Goal: Task Accomplishment & Management: Use online tool/utility

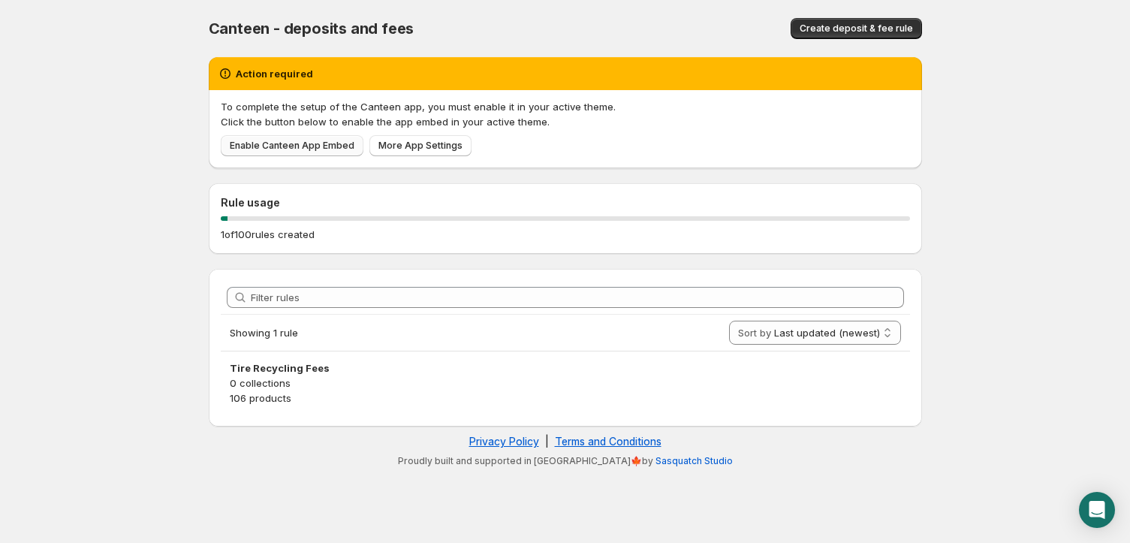
click at [345, 144] on span "Enable Canteen App Embed" at bounding box center [292, 146] width 125 height 12
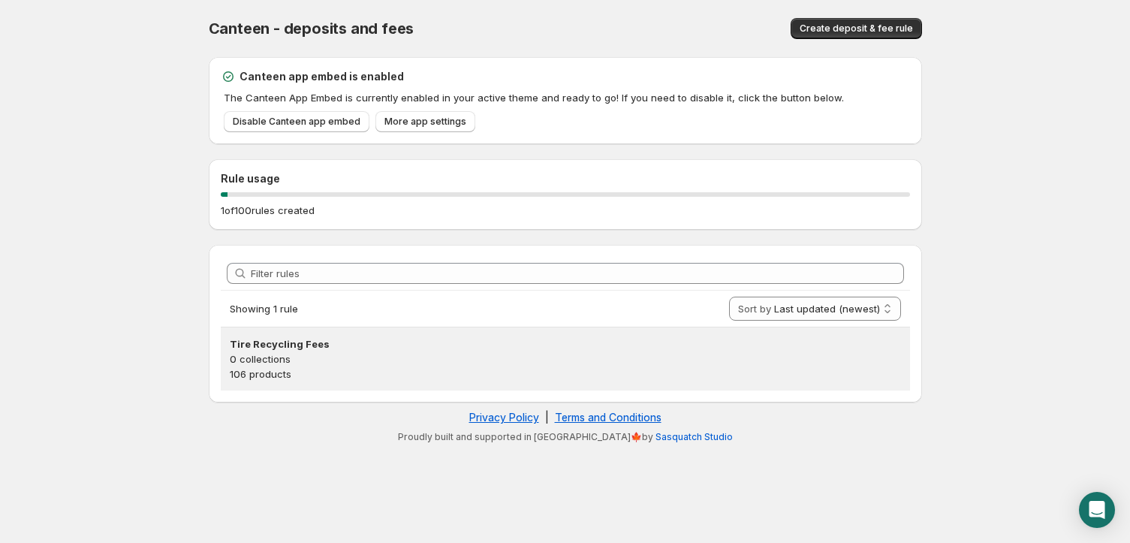
click at [269, 348] on h3 "Tire Recycling Fees" at bounding box center [565, 343] width 671 height 15
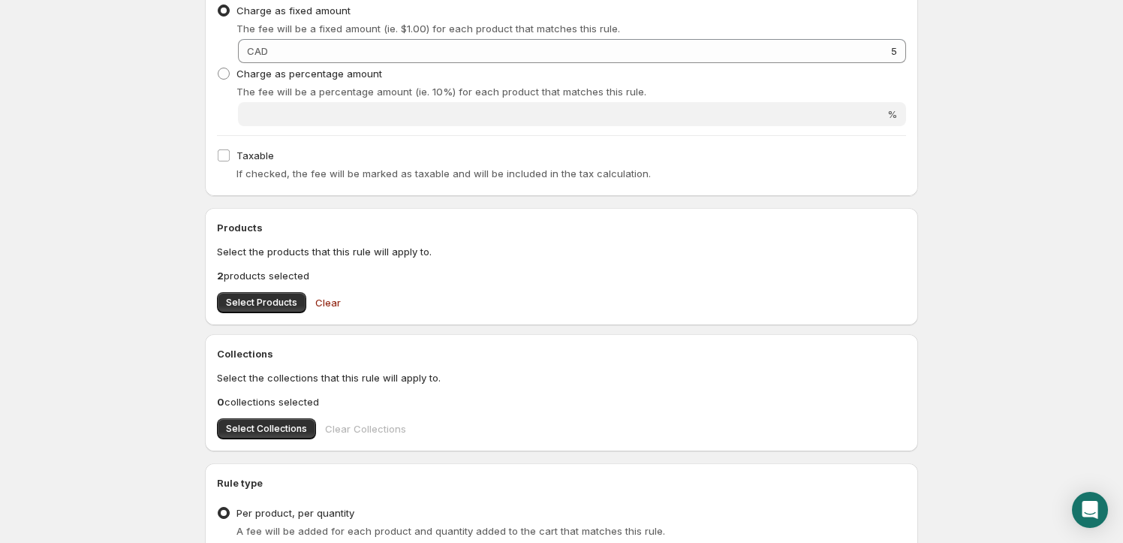
scroll to position [503, 0]
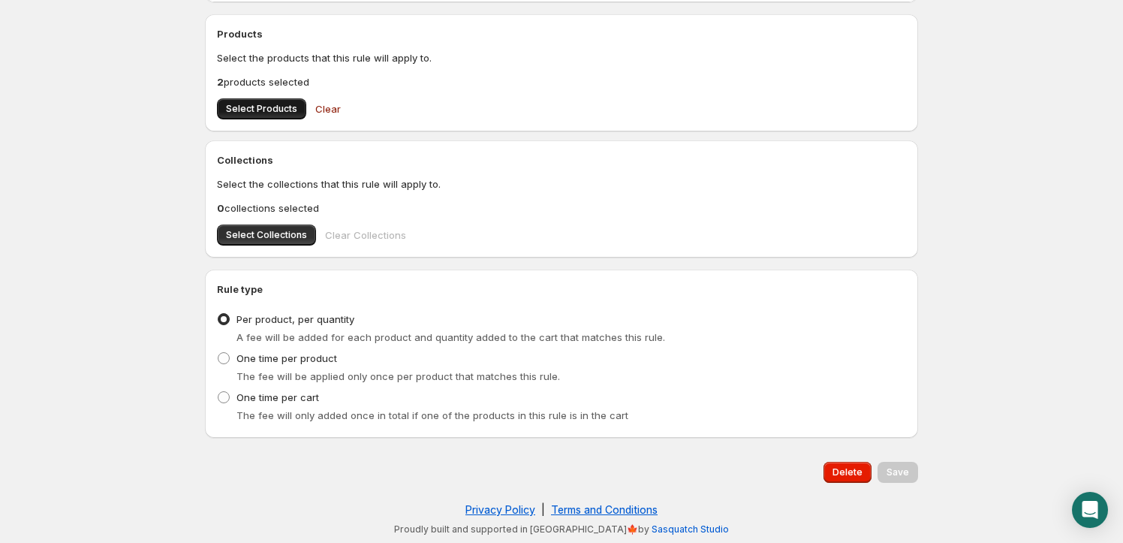
click at [286, 102] on button "Select Products" at bounding box center [261, 108] width 89 height 21
drag, startPoint x: 904, startPoint y: 464, endPoint x: 899, endPoint y: 447, distance: 18.0
click at [899, 447] on div "Rule name Tire Recycling Fees This name will appear on the cart and at checkout…" at bounding box center [555, 18] width 725 height 953
click at [908, 464] on button "Save" at bounding box center [898, 472] width 41 height 21
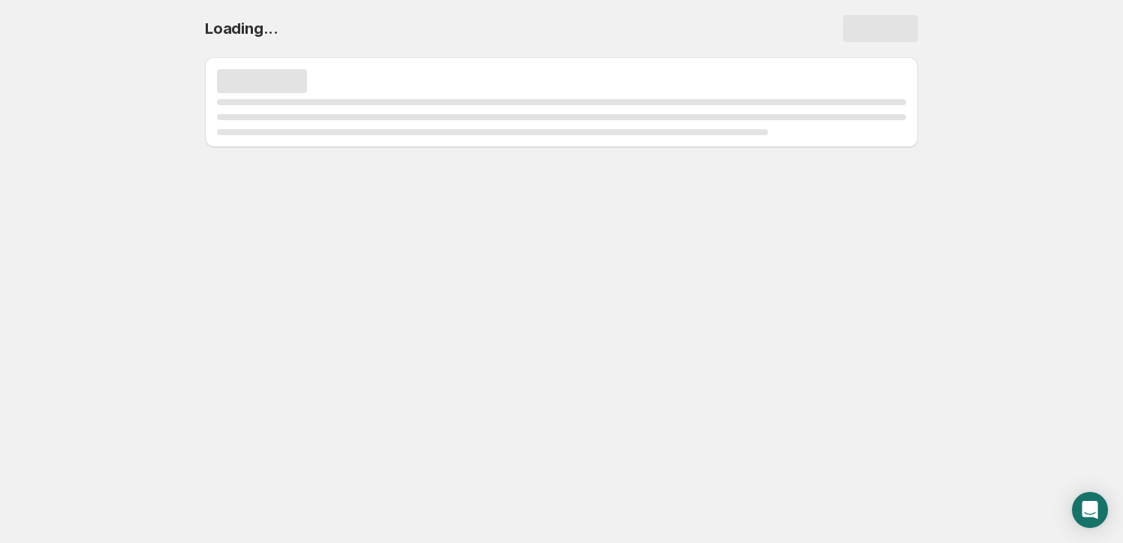
scroll to position [0, 0]
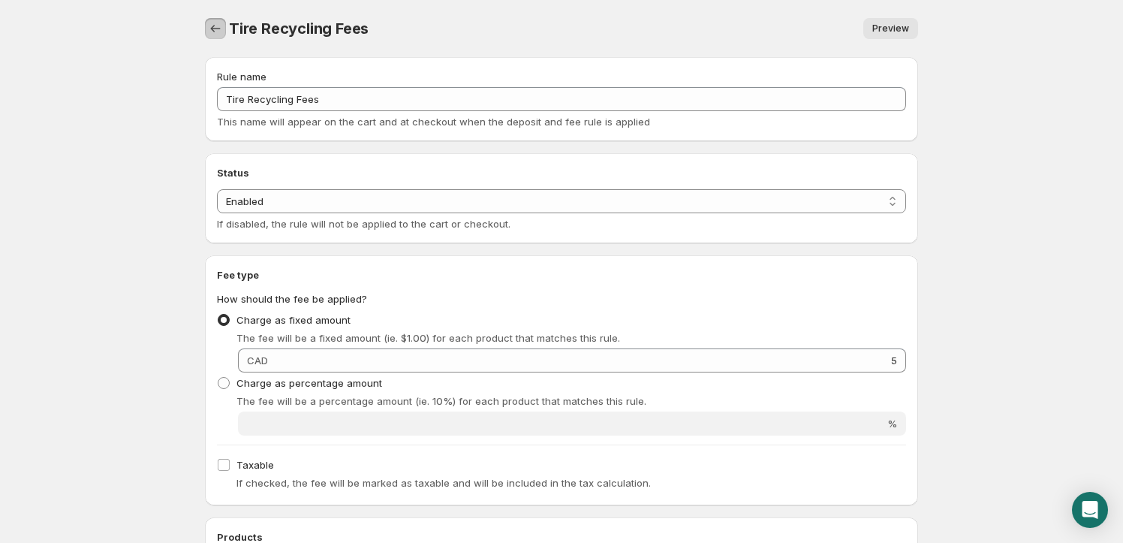
click at [215, 20] on button "Settings" at bounding box center [215, 28] width 21 height 21
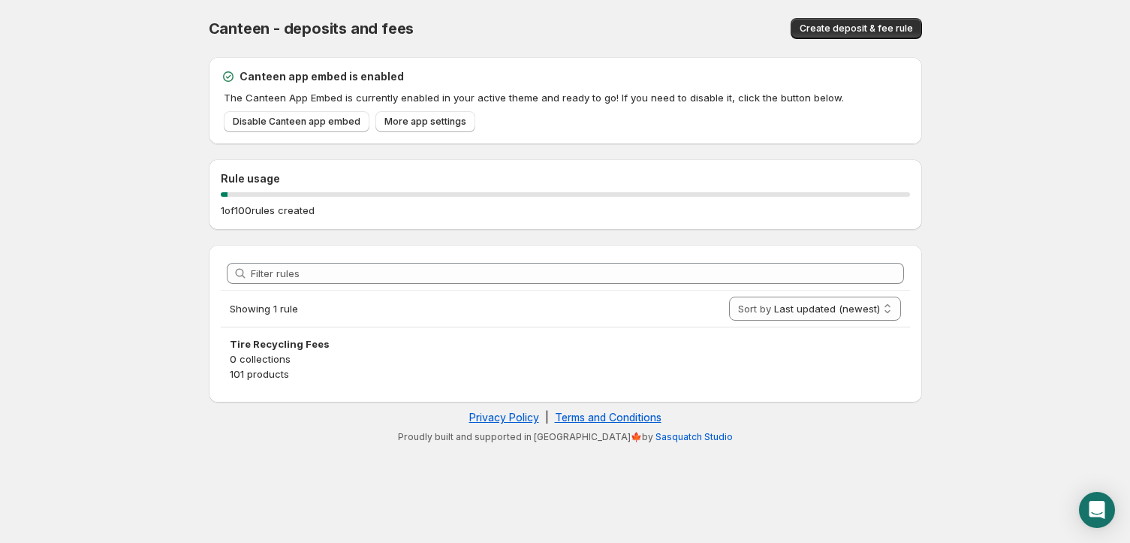
drag, startPoint x: 242, startPoint y: 210, endPoint x: 577, endPoint y: 159, distance: 338.0
click at [243, 210] on p "1 of 100 rules created" at bounding box center [268, 210] width 94 height 15
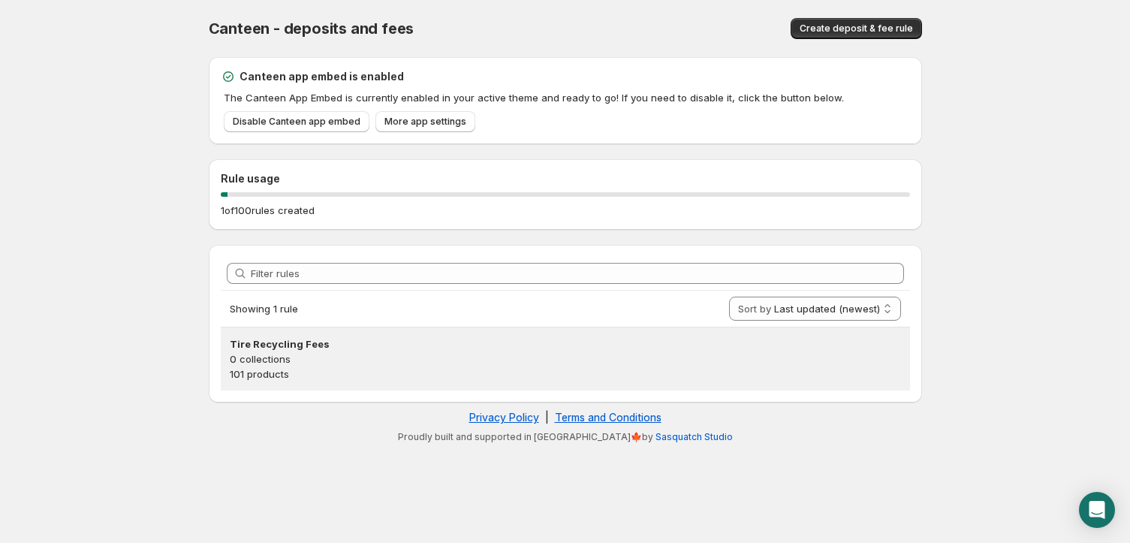
click at [314, 333] on div "Tire Recycling Fees 0 collections 101 products" at bounding box center [565, 358] width 689 height 63
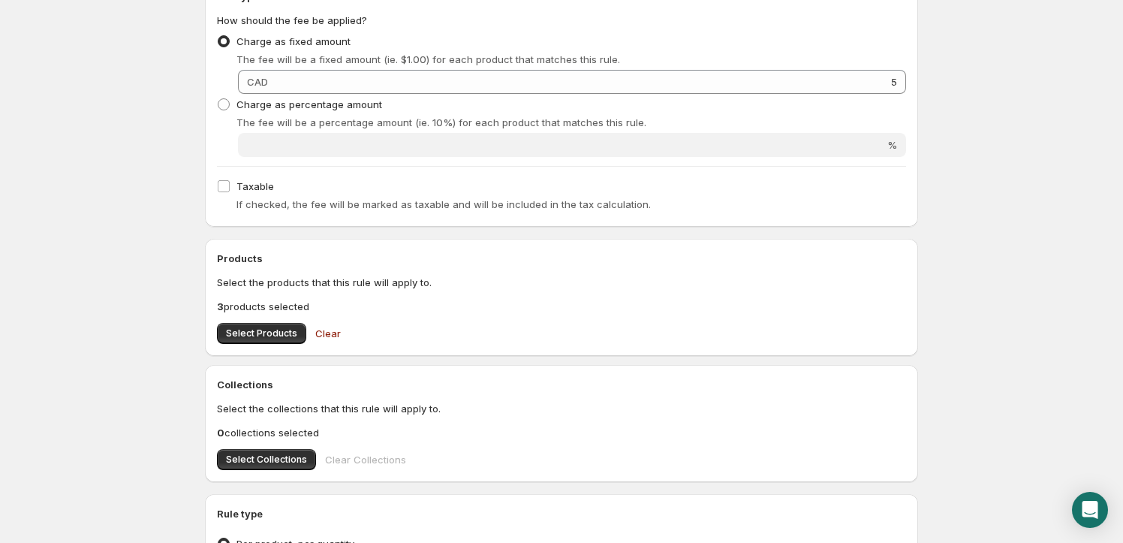
scroll to position [276, 0]
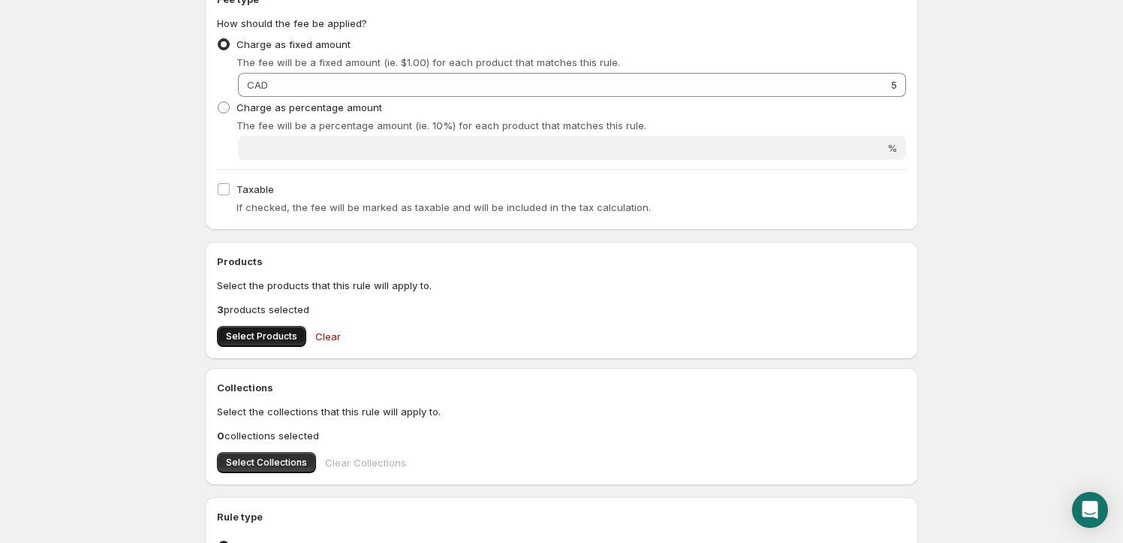
click at [282, 336] on span "Select Products" at bounding box center [261, 336] width 71 height 12
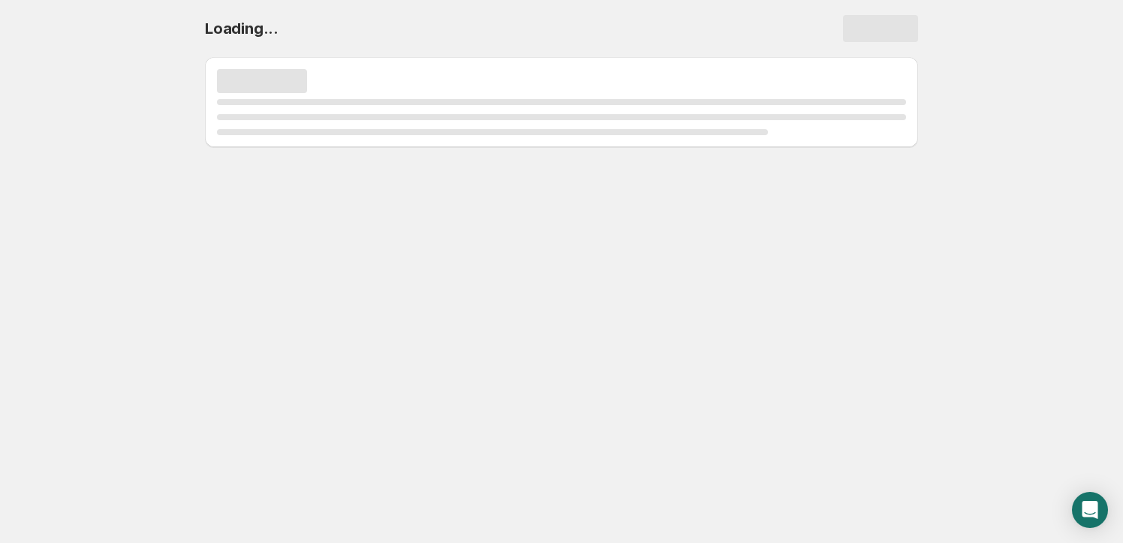
scroll to position [0, 0]
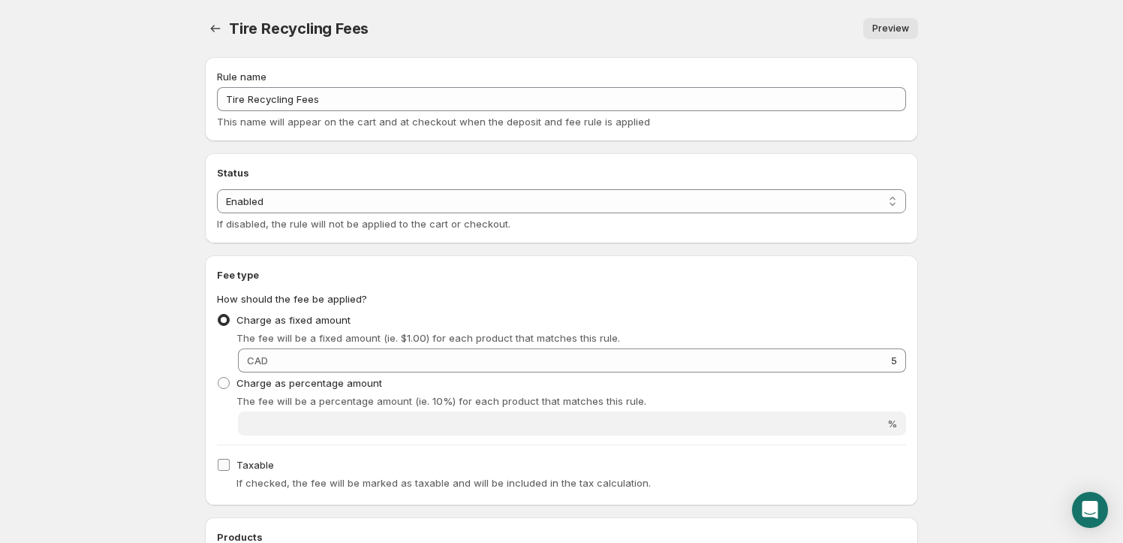
click at [251, 468] on span "Taxable" at bounding box center [255, 465] width 38 height 12
click at [230, 468] on input "Taxable" at bounding box center [224, 465] width 12 height 12
checkbox input "true"
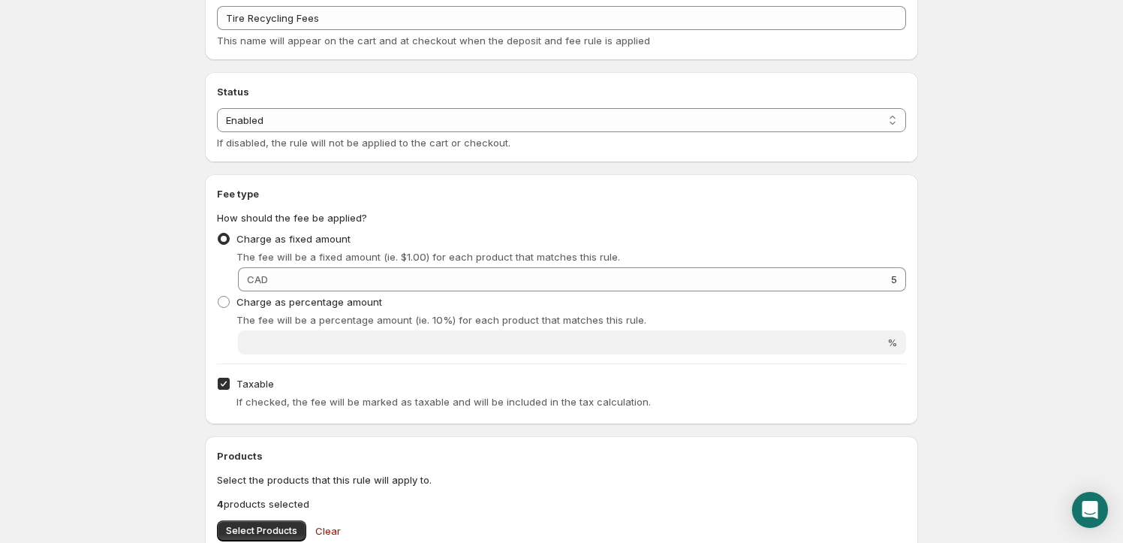
scroll to position [113, 0]
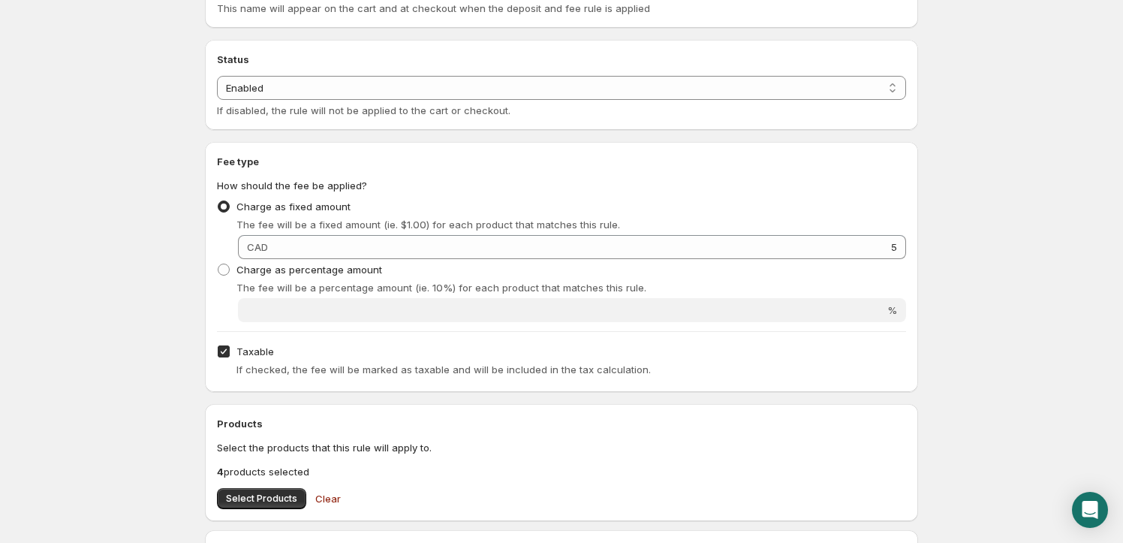
click at [246, 486] on div "Products Select the products that this rule will apply to. 4 products selected …" at bounding box center [561, 462] width 689 height 93
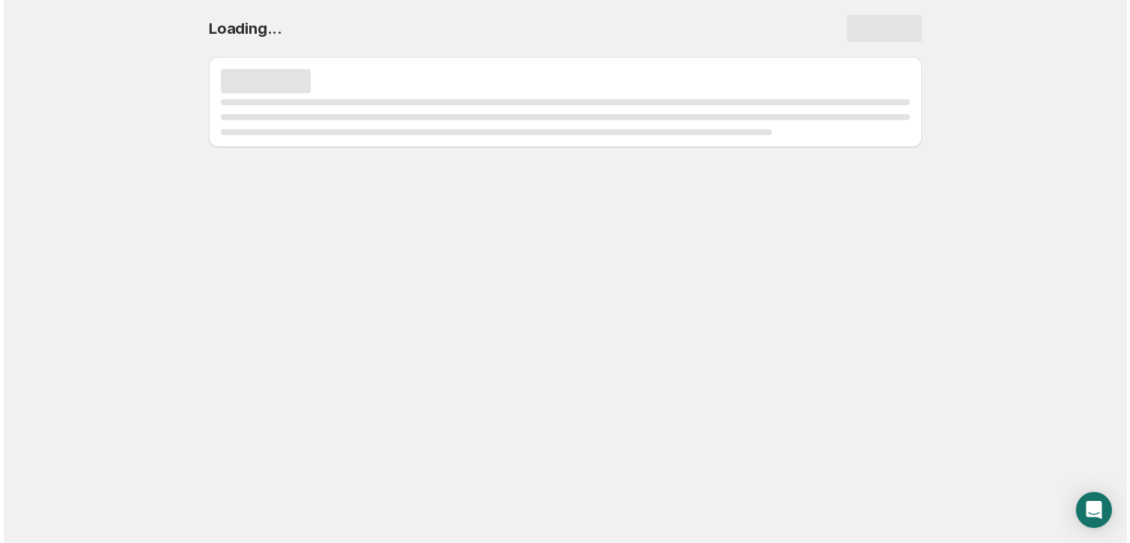
scroll to position [0, 0]
